Goal: Find specific fact: Find specific fact

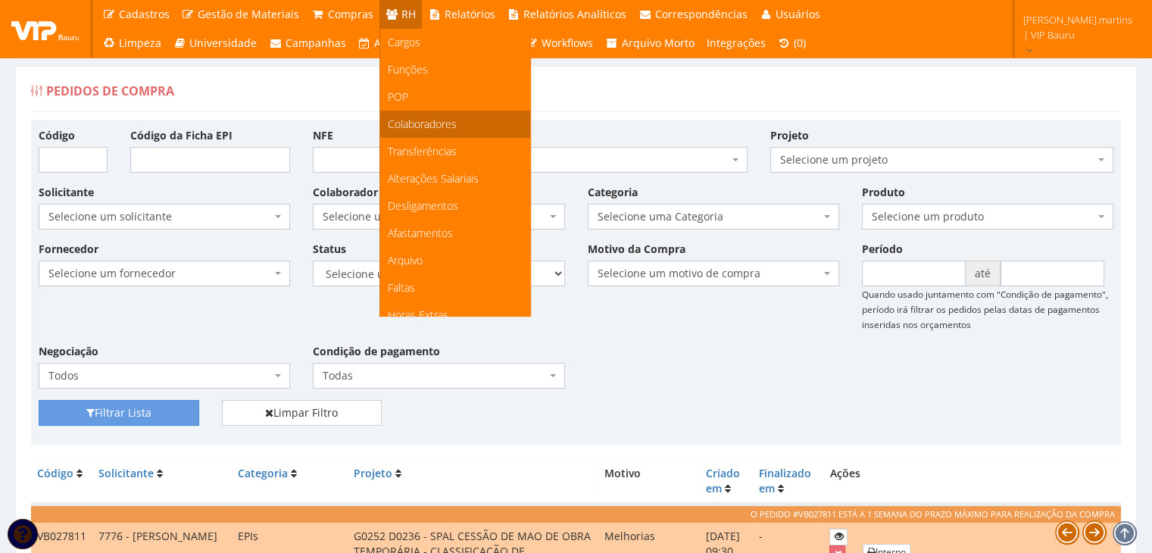
click at [426, 127] on span "Colaboradores" at bounding box center [422, 124] width 69 height 14
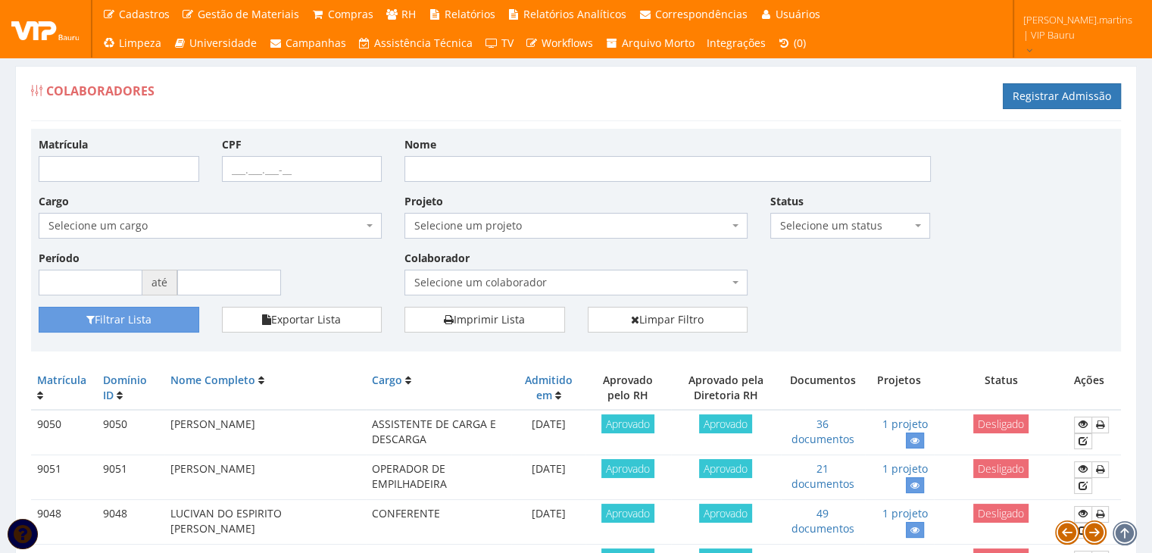
click at [511, 275] on span "Selecione um colaborador" at bounding box center [571, 282] width 314 height 15
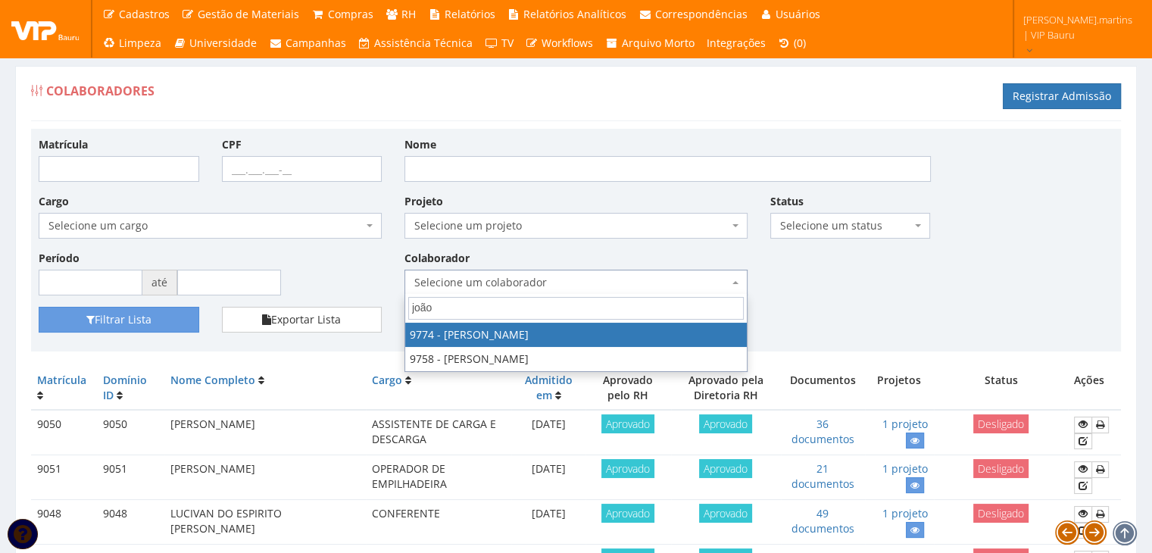
type input "joão"
select select "4079"
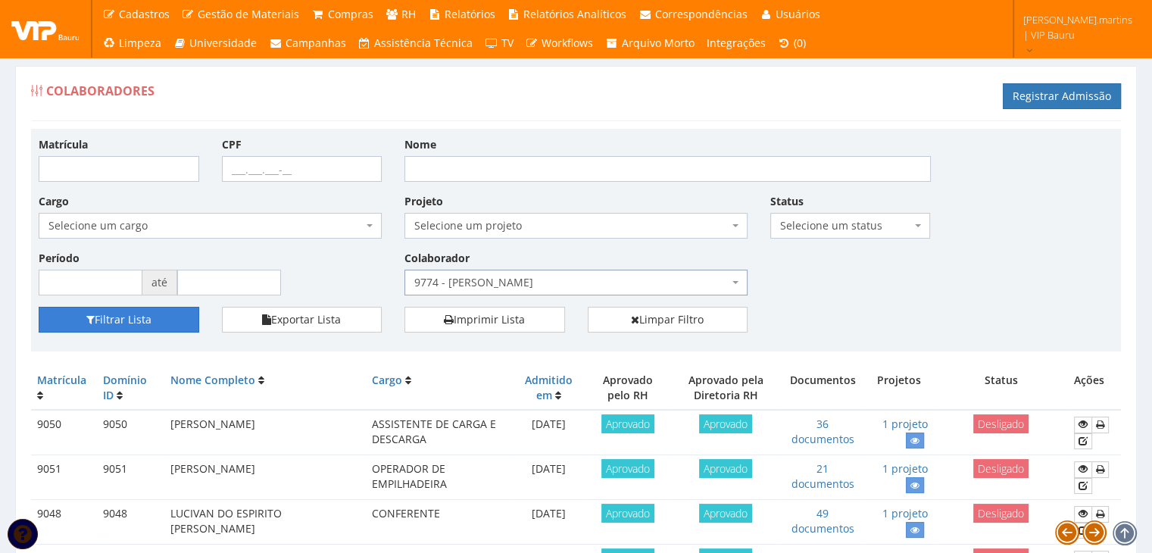
click at [169, 320] on button "Filtrar Lista" at bounding box center [119, 320] width 161 height 26
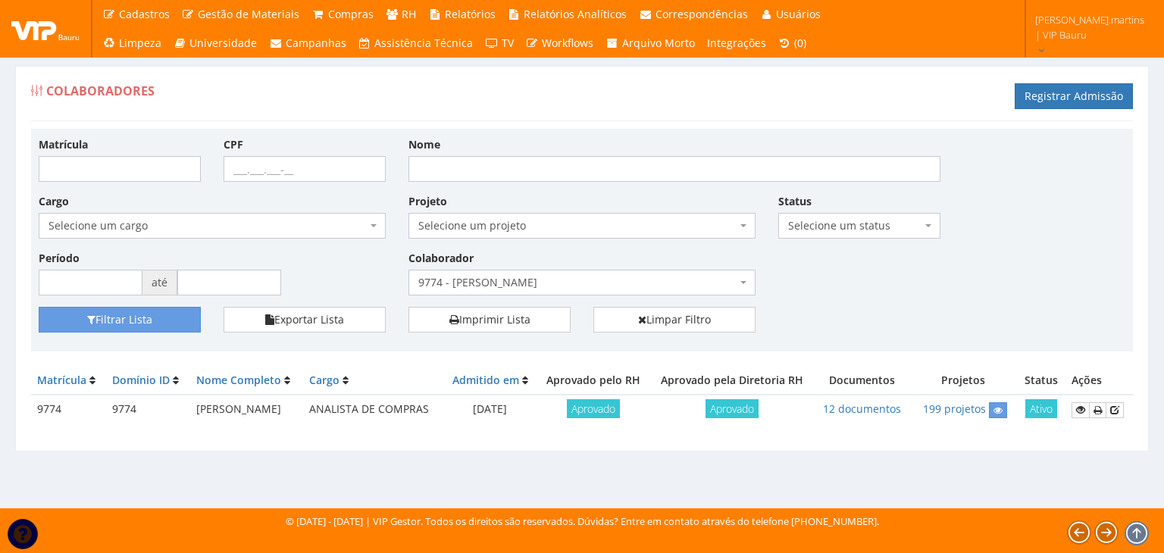
drag, startPoint x: 182, startPoint y: 404, endPoint x: 348, endPoint y: 410, distance: 166.8
click at [303, 410] on td "JOAO PAULO MARQUES PEREIRA" at bounding box center [246, 410] width 113 height 30
copy td "JOAO PAULO MARQUES PEREIRA"
click at [1082, 411] on icon at bounding box center [1080, 410] width 9 height 11
click at [443, 277] on span "9774 - [PERSON_NAME]" at bounding box center [577, 282] width 318 height 15
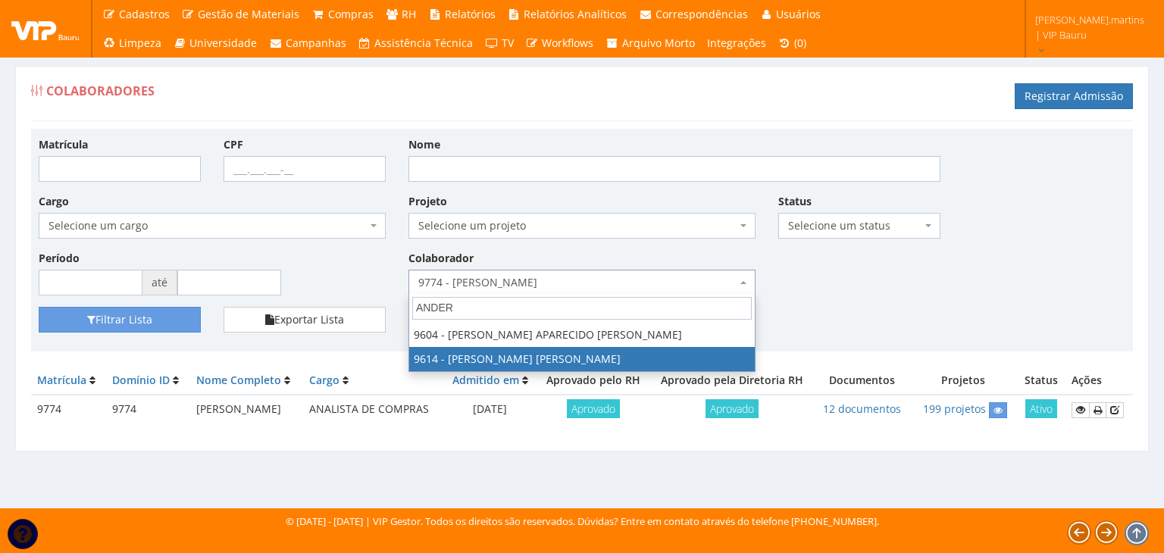
type input "ANDER"
select select "3784"
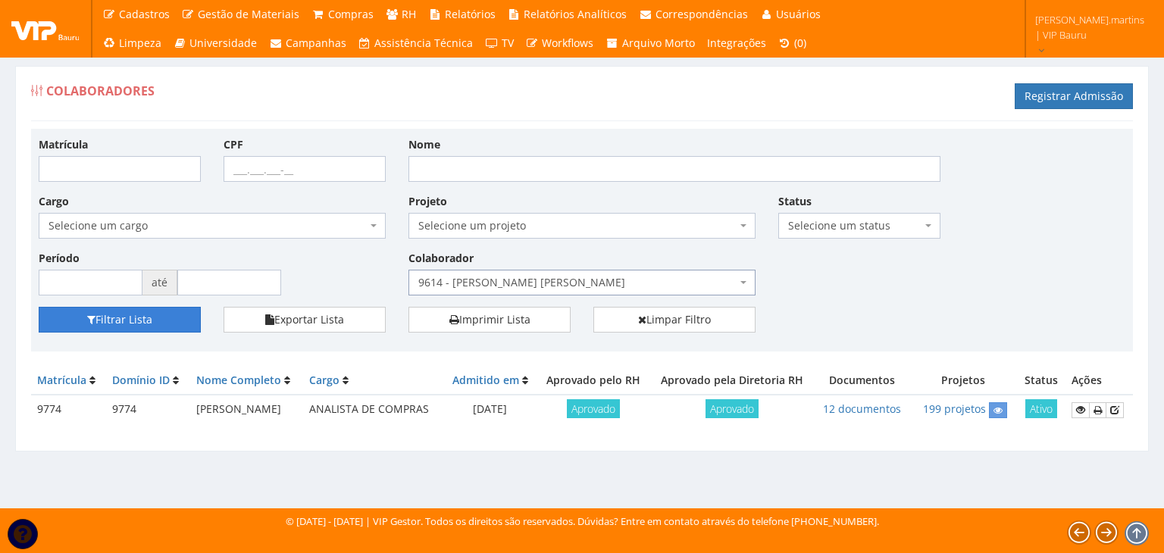
click at [142, 323] on button "Filtrar Lista" at bounding box center [120, 320] width 162 height 26
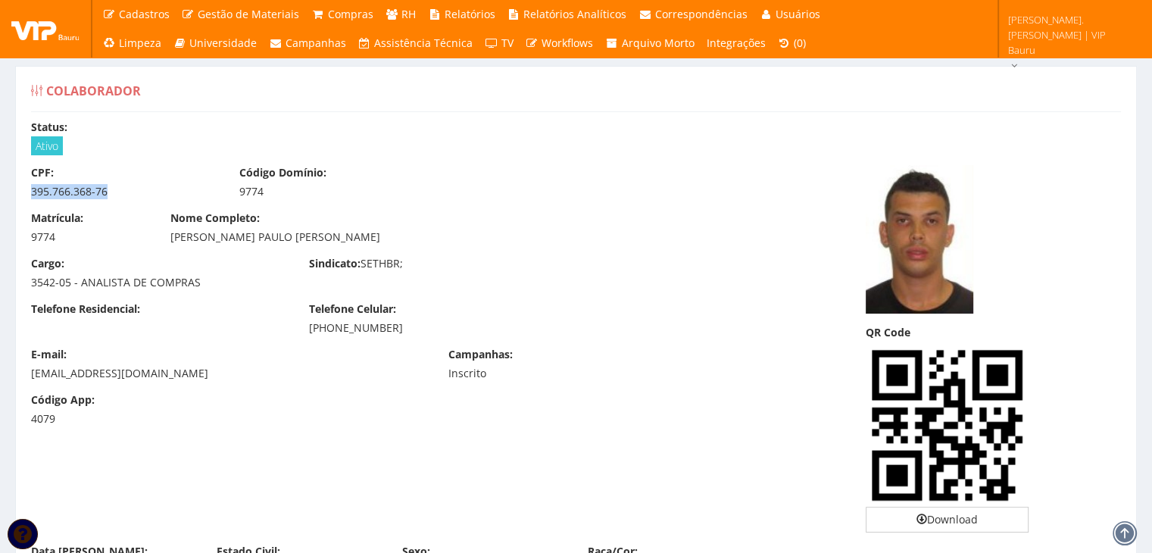
drag, startPoint x: 30, startPoint y: 189, endPoint x: 118, endPoint y: 192, distance: 87.9
click at [118, 192] on div "395.766.368-76" at bounding box center [124, 191] width 186 height 15
copy div "395.766.368-76"
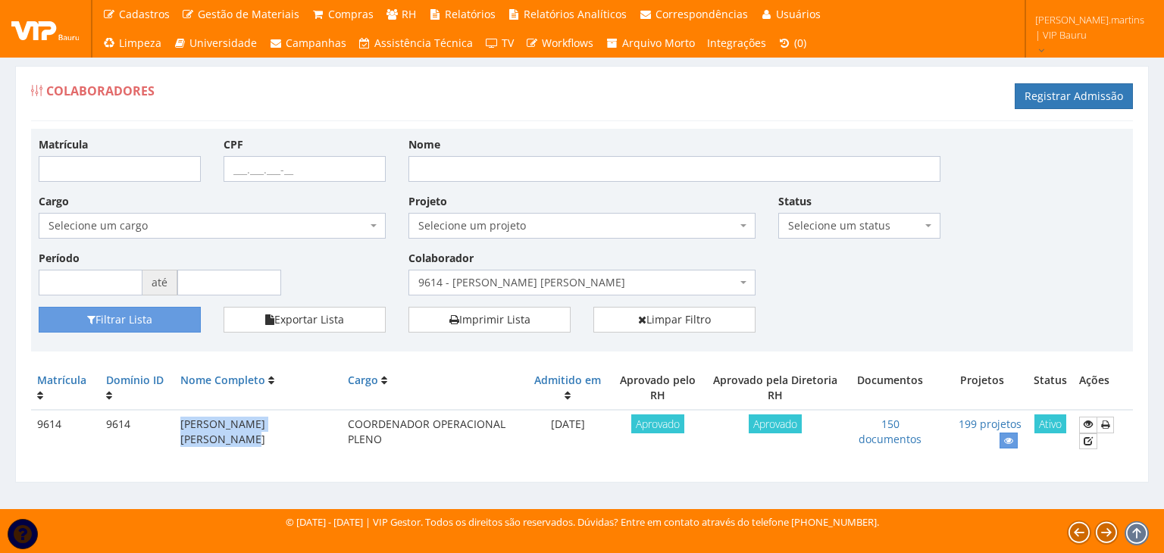
drag, startPoint x: 180, startPoint y: 421, endPoint x: 211, endPoint y: 439, distance: 36.3
click at [211, 439] on td "ANDERSON LUIS CAMARGO ROSA" at bounding box center [257, 432] width 167 height 45
copy td "ANDERSON LUIS CAMARGO ROSA"
click at [1091, 426] on icon at bounding box center [1087, 424] width 9 height 11
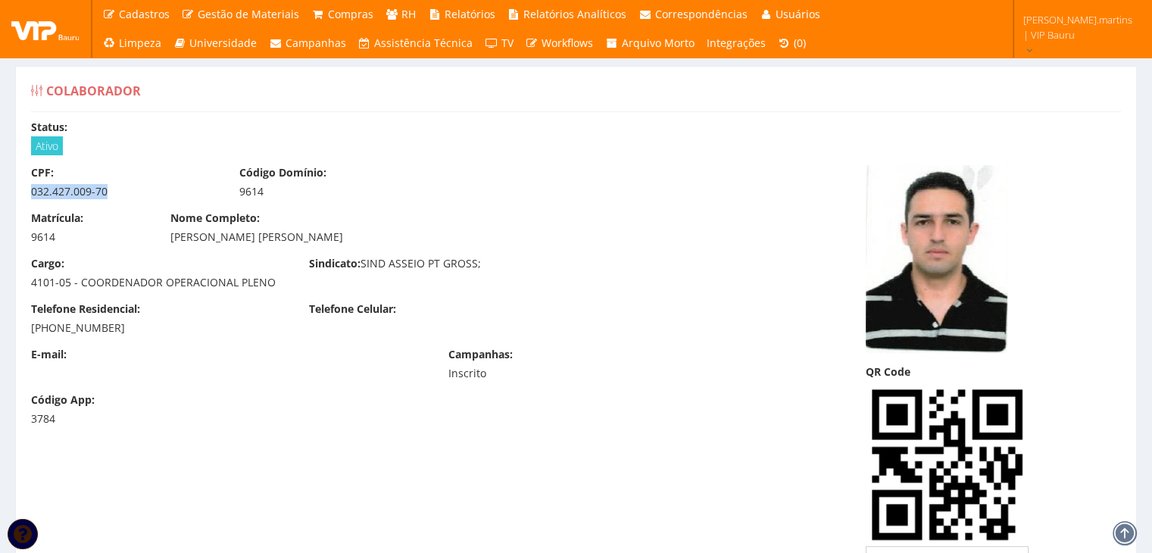
drag, startPoint x: 31, startPoint y: 191, endPoint x: 114, endPoint y: 196, distance: 83.5
click at [114, 196] on div "032.427.009-70" at bounding box center [124, 191] width 186 height 15
copy div "032.427.009-70"
